Goal: Navigation & Orientation: Find specific page/section

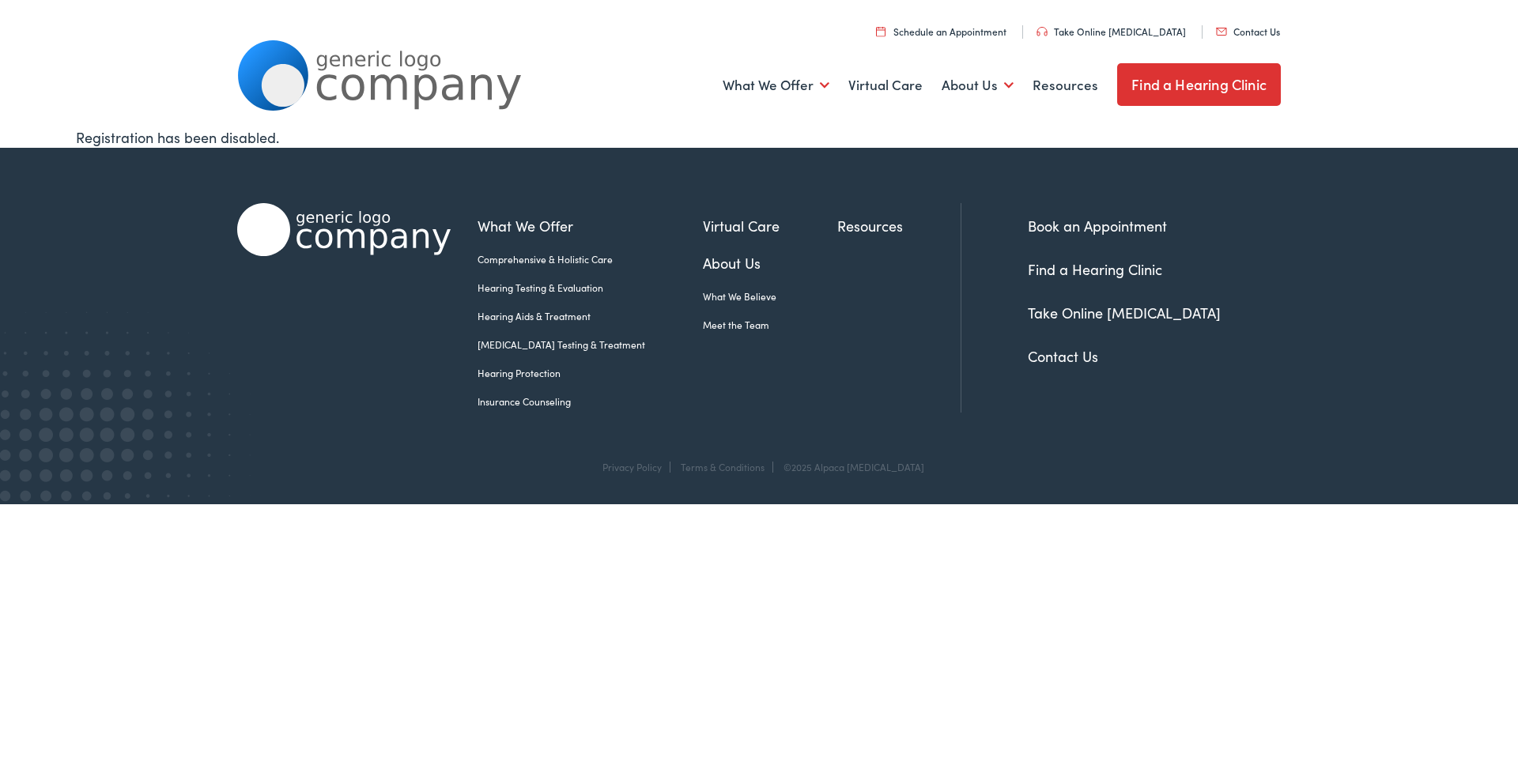
click at [523, 402] on link "Insurance Counseling" at bounding box center [590, 401] width 226 height 14
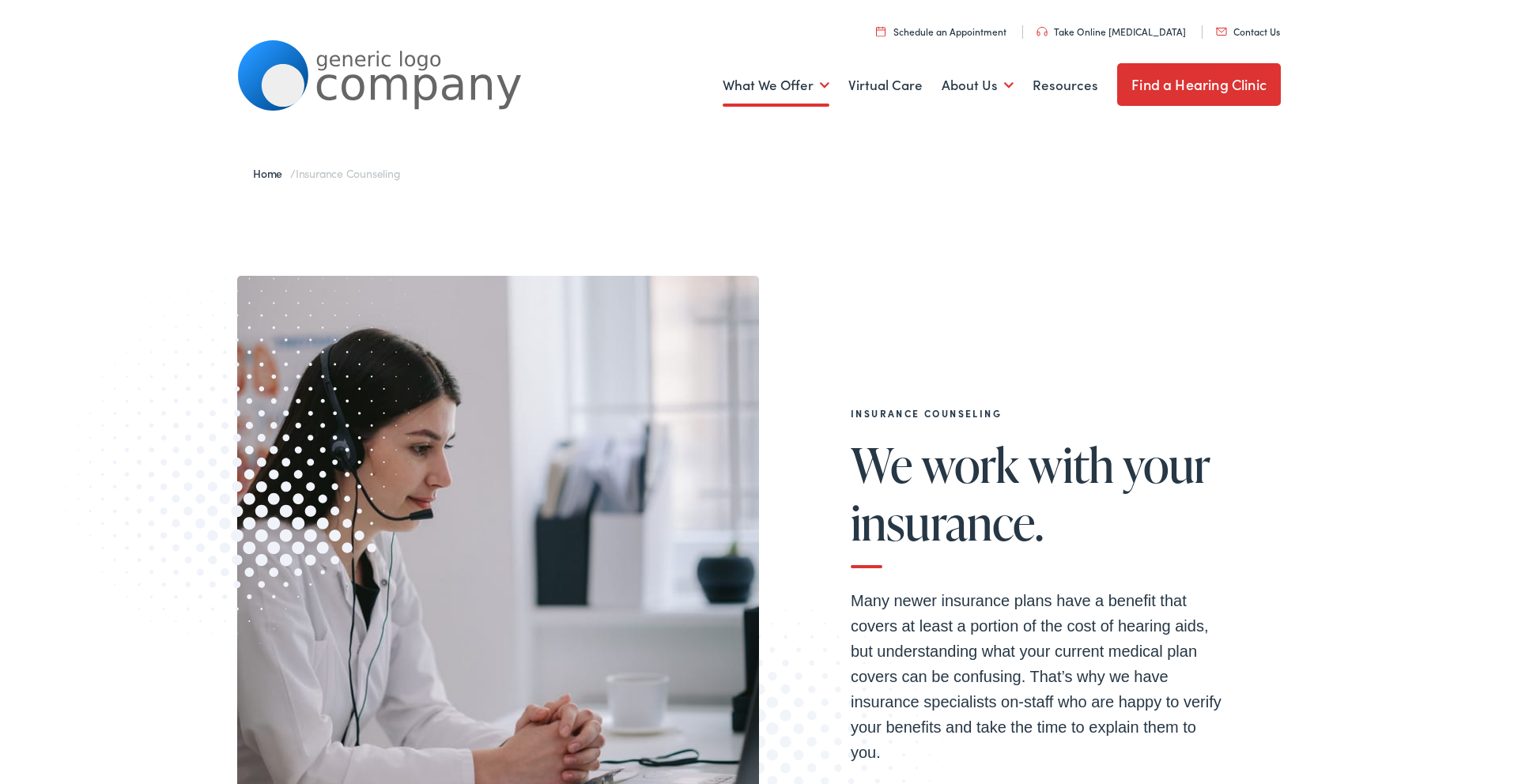
click at [379, 71] on img at bounding box center [380, 75] width 285 height 71
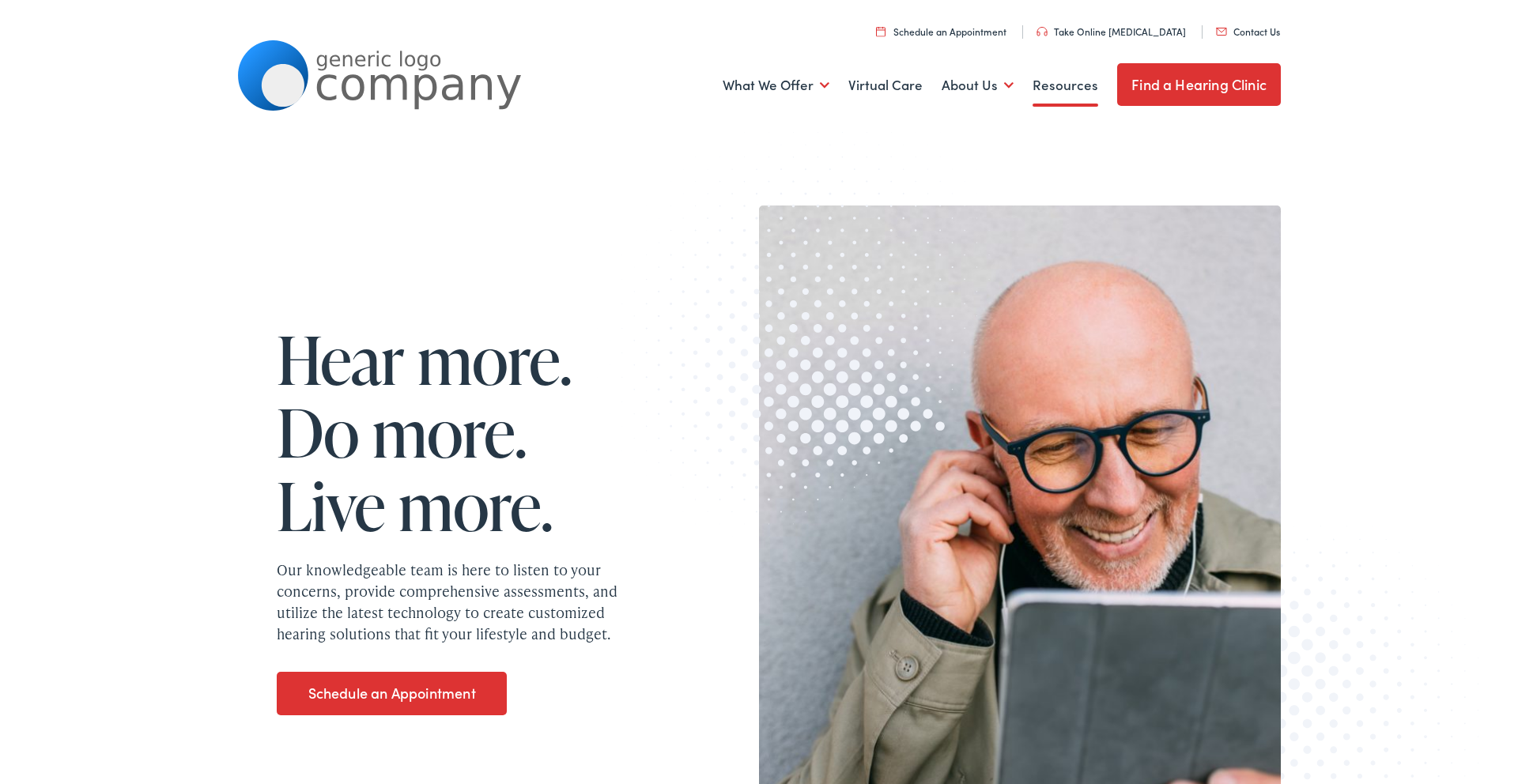
click at [1067, 89] on link "Resources" at bounding box center [1066, 85] width 66 height 58
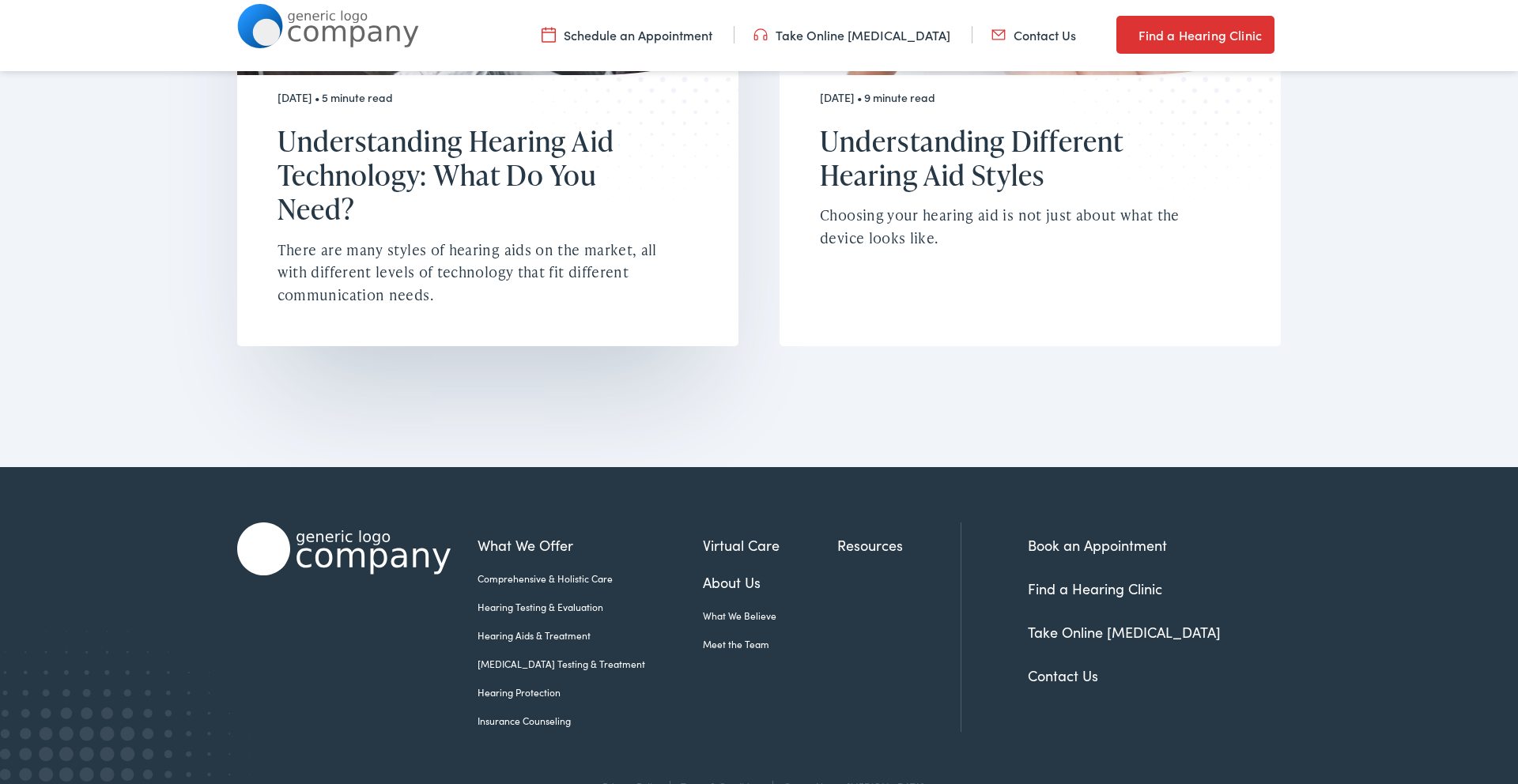
scroll to position [1212, 0]
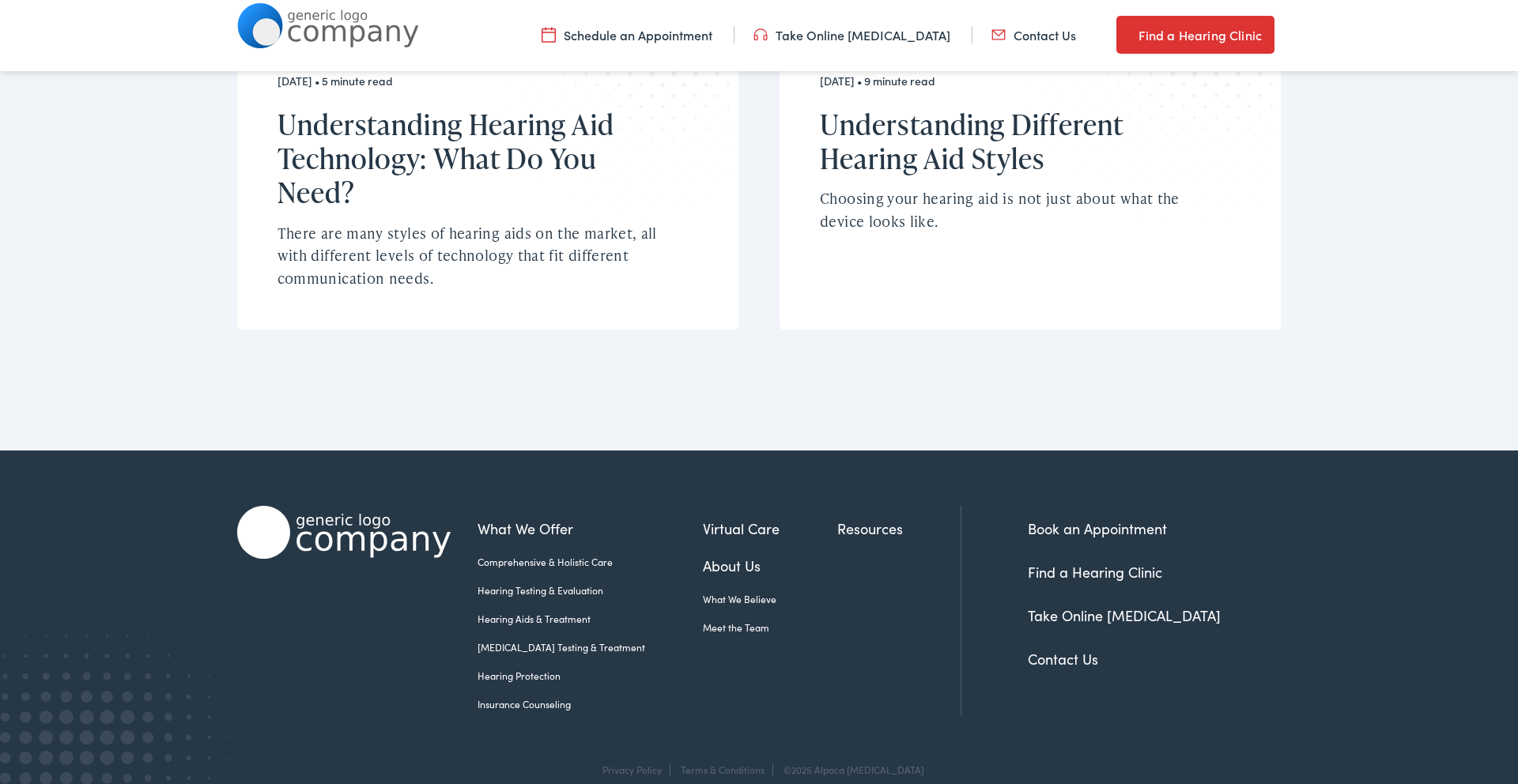
click at [729, 592] on link "What We Believe" at bounding box center [770, 598] width 134 height 14
